Goal: Transaction & Acquisition: Subscribe to service/newsletter

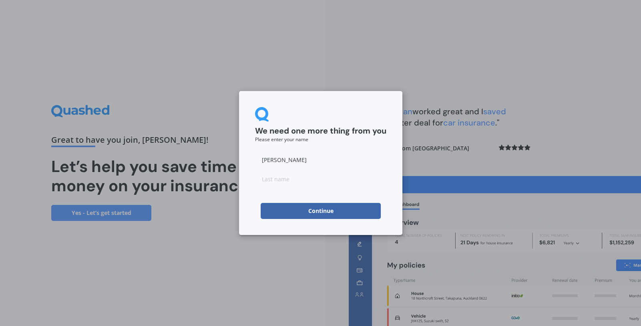
click at [312, 209] on button "Continue" at bounding box center [321, 211] width 120 height 16
drag, startPoint x: 282, startPoint y: 181, endPoint x: 285, endPoint y: 172, distance: 10.0
click at [282, 180] on input at bounding box center [320, 179] width 131 height 16
type input "[PERSON_NAME]"
click at [317, 213] on button "Continue" at bounding box center [321, 211] width 120 height 16
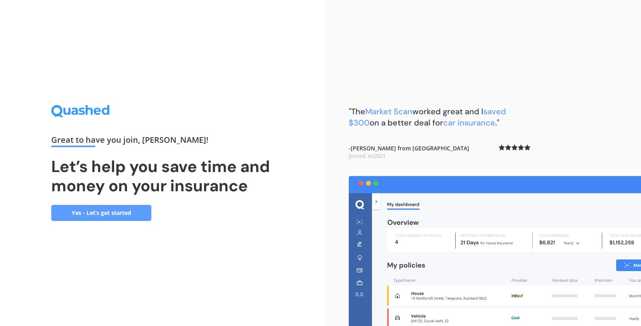
click at [113, 209] on link "Yes - Let’s get started" at bounding box center [101, 213] width 100 height 16
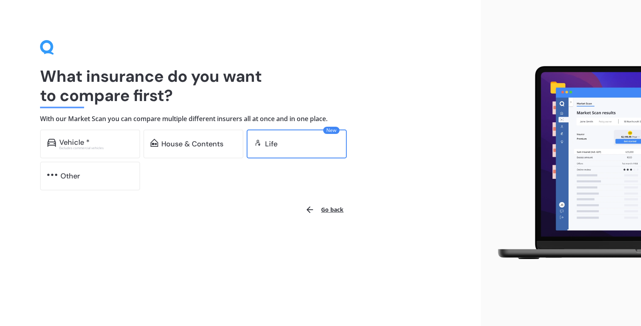
click at [270, 147] on div "Life" at bounding box center [271, 144] width 12 height 8
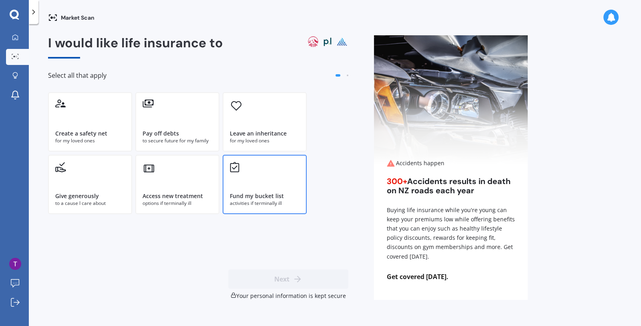
click at [254, 186] on div "Fund my bucket list activities if terminally ill" at bounding box center [265, 184] width 84 height 59
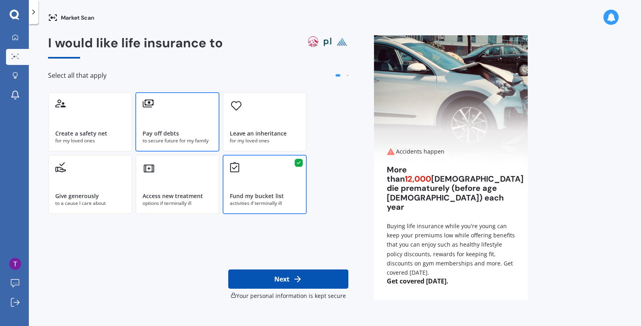
click at [175, 119] on div "Pay off debts to secure future for my family" at bounding box center [177, 121] width 84 height 59
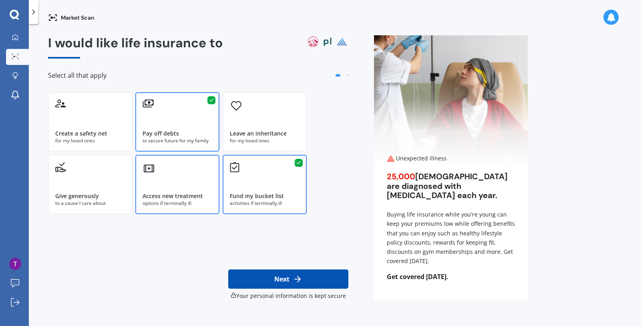
click at [182, 179] on div "Access new treatment options if terminally ill" at bounding box center [177, 184] width 84 height 59
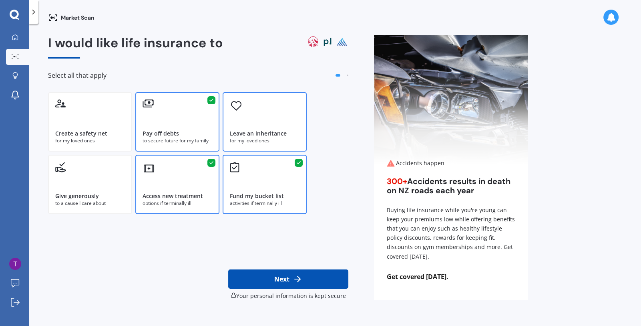
click at [252, 121] on div "Leave an inheritance for my loved ones" at bounding box center [265, 121] width 84 height 59
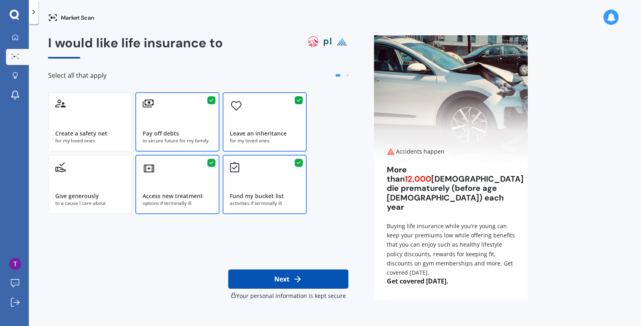
click at [284, 281] on button "Next" at bounding box center [288, 278] width 120 height 19
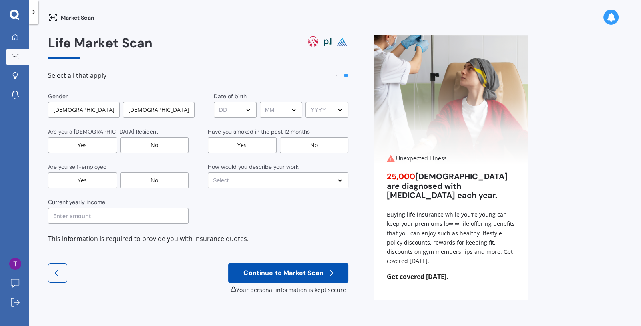
click at [146, 113] on div "[DEMOGRAPHIC_DATA]" at bounding box center [159, 110] width 72 height 16
